Goal: Task Accomplishment & Management: Complete application form

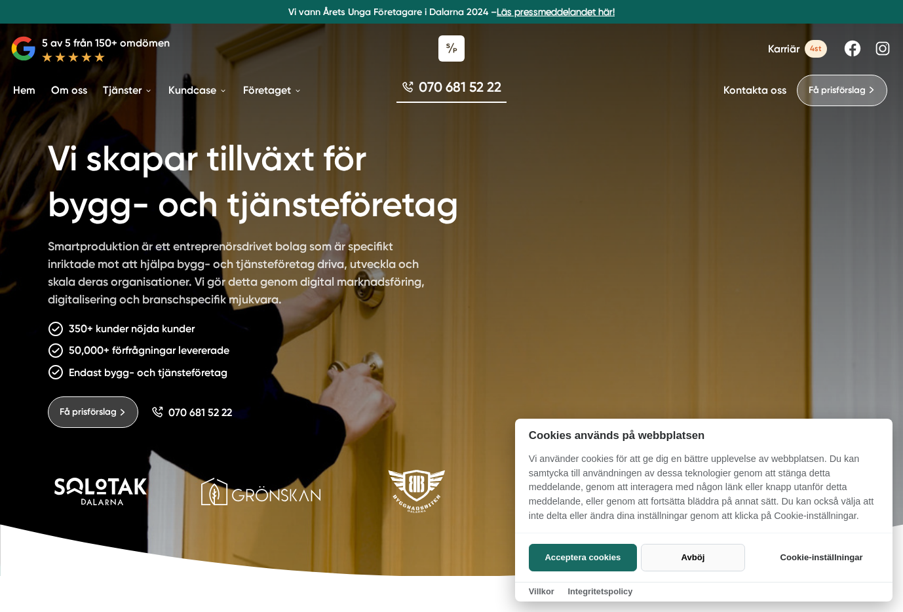
click at [705, 562] on button "Avböj" at bounding box center [693, 558] width 104 height 28
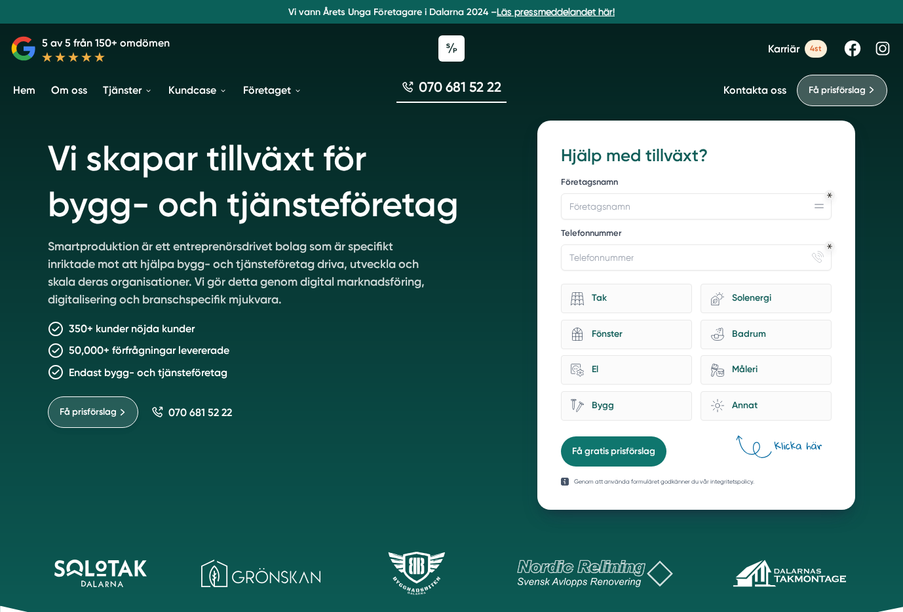
click at [102, 409] on span "Få prisförslag" at bounding box center [88, 412] width 57 height 14
